Goal: Information Seeking & Learning: Learn about a topic

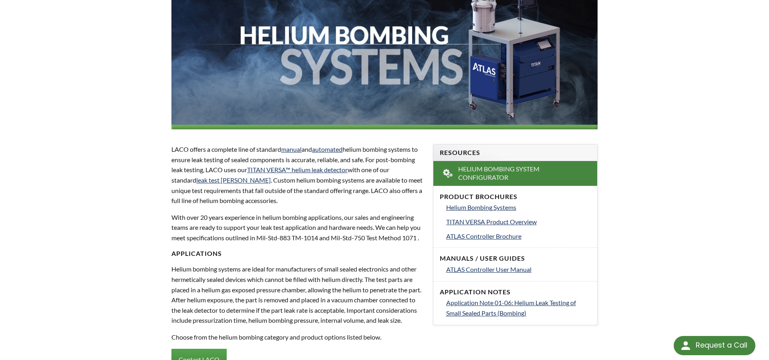
scroll to position [163, 0]
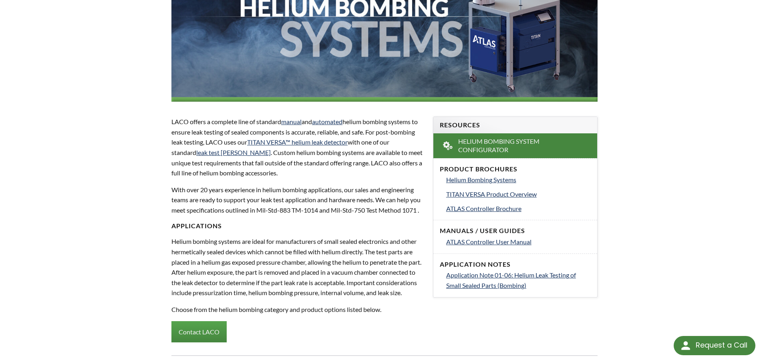
click at [384, 248] on p "Helium bombing systems are ideal for manufacturers of small sealed electronics …" at bounding box center [297, 267] width 252 height 62
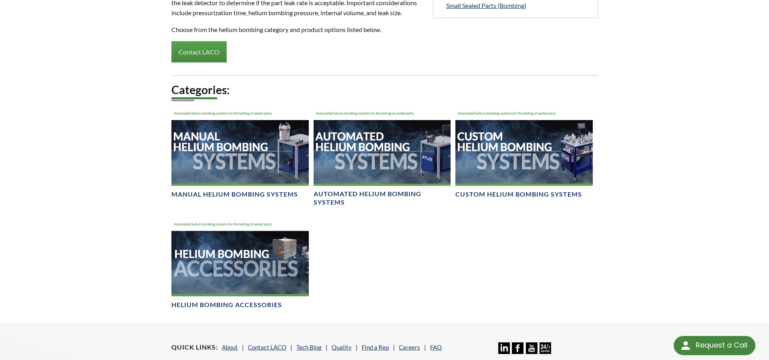
scroll to position [449, 0]
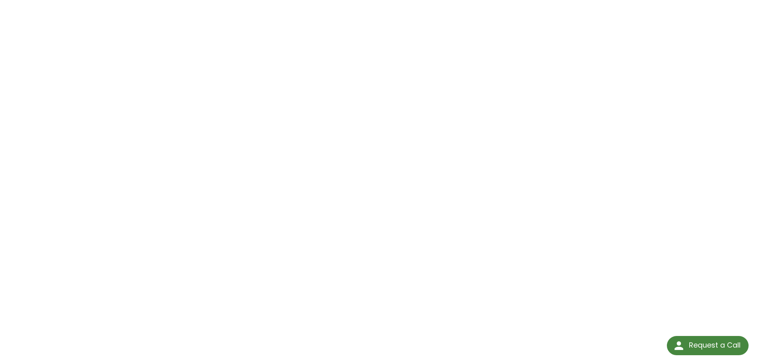
scroll to position [122, 0]
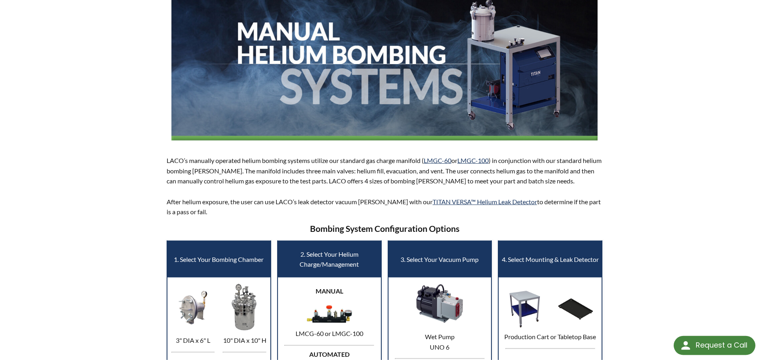
scroll to position [82, 0]
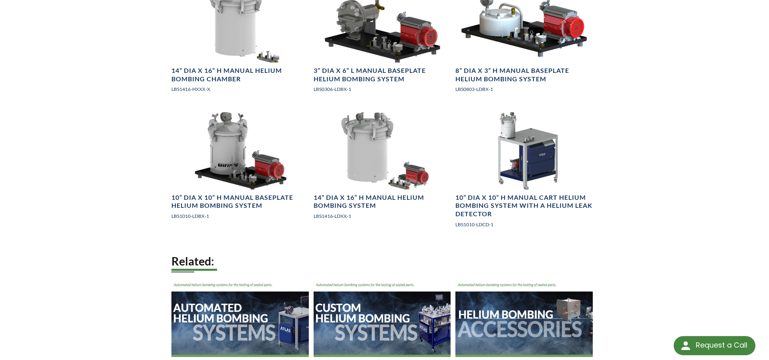
scroll to position [1143, 0]
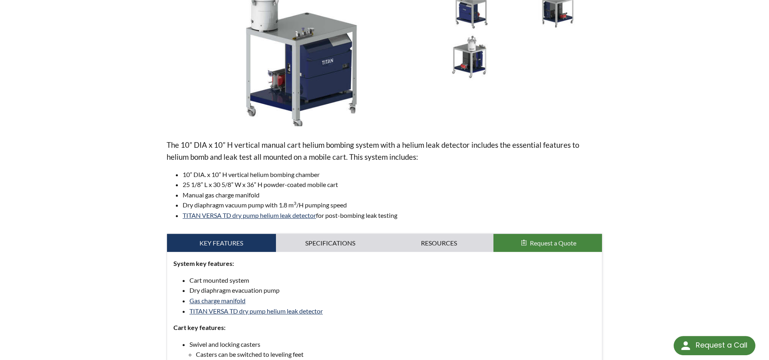
scroll to position [286, 0]
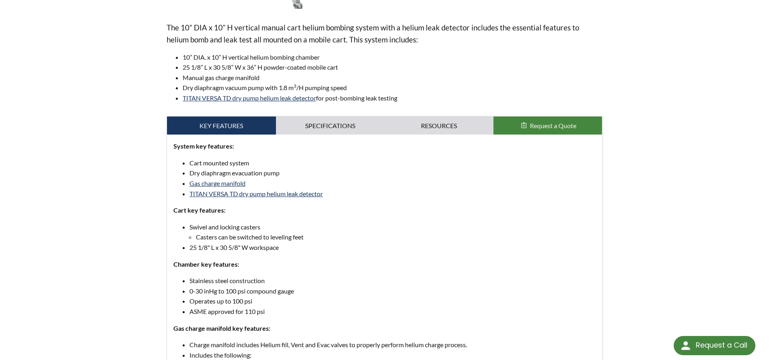
click at [707, 82] on div "home » Helium Leak Testing » Products » Helium Bombing Systems » Manual Helium …" at bounding box center [384, 132] width 769 height 758
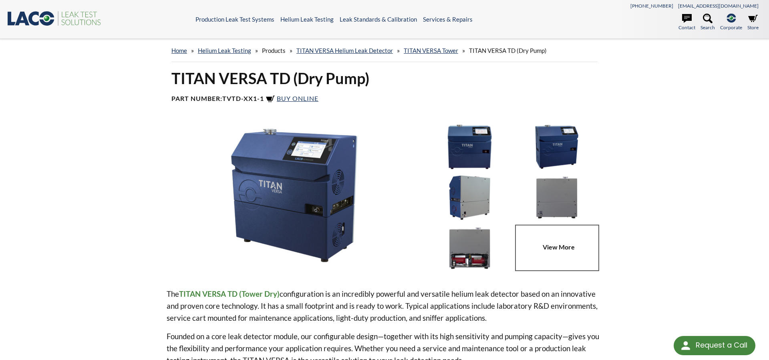
click at [626, 58] on div "home » Helium Leak Testing » Products » TITAN VERSA Helium Leak Detector » TITA…" at bounding box center [384, 53] width 512 height 29
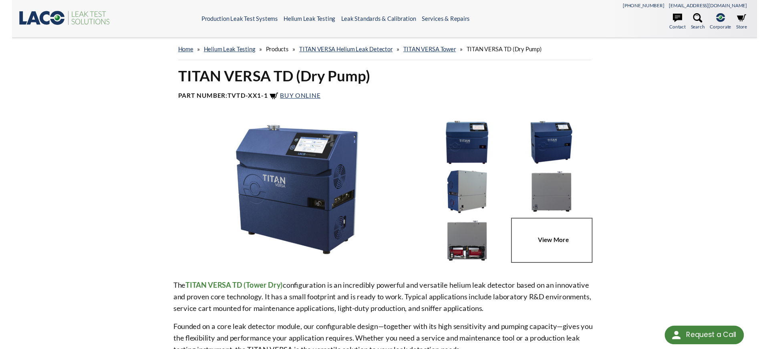
scroll to position [41, 0]
